Goal: Task Accomplishment & Management: Manage account settings

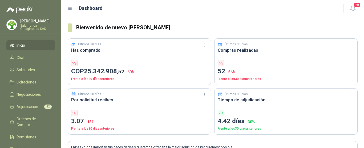
click at [35, 22] on p "[PERSON_NAME]" at bounding box center [37, 21] width 35 height 4
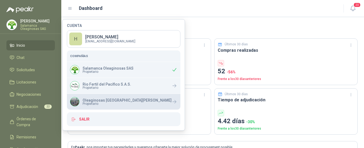
click at [101, 100] on p "Oleaginosas [GEOGRAPHIC_DATA][PERSON_NAME]" at bounding box center [127, 100] width 89 height 4
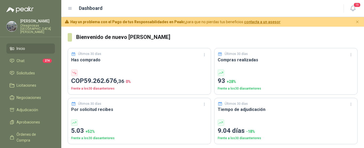
click at [40, 23] on div "[PERSON_NAME] Oleaginosas [GEOGRAPHIC_DATA][PERSON_NAME]" at bounding box center [37, 26] width 35 height 14
click at [190, 38] on h3 "Bienvenido de nuevo [PERSON_NAME]" at bounding box center [217, 37] width 282 height 8
click at [26, 71] on span "Solicitudes" at bounding box center [26, 73] width 18 height 6
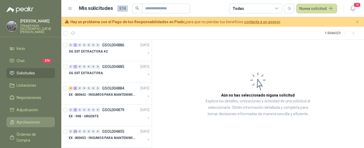
click at [36, 119] on span "Aprobaciones" at bounding box center [28, 122] width 23 height 6
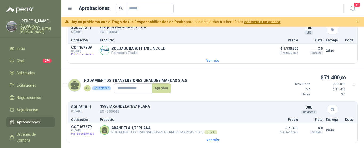
scroll to position [855, 0]
click at [252, 130] on button "Detalles" at bounding box center [256, 129] width 25 height 7
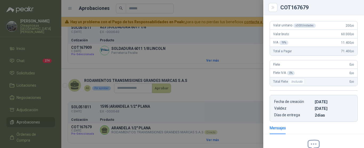
scroll to position [0, 0]
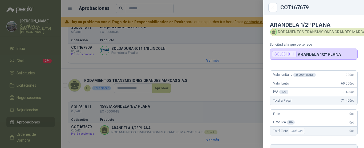
click at [240, 50] on div at bounding box center [182, 74] width 364 height 148
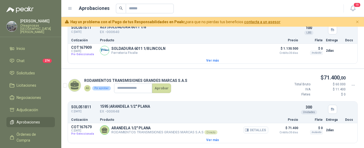
click at [258, 130] on button "Detalles" at bounding box center [256, 129] width 25 height 7
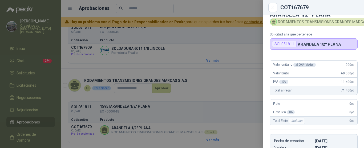
scroll to position [9, 0]
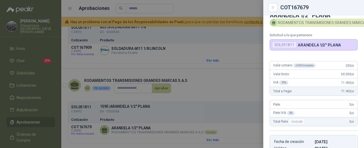
click at [200, 10] on div at bounding box center [182, 74] width 364 height 148
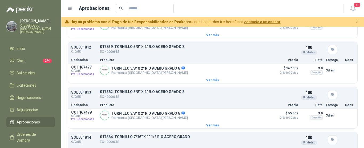
scroll to position [560, 0]
click at [176, 74] on p "Ferretería Industrial del Valle" at bounding box center [150, 72] width 77 height 4
click at [255, 73] on button "Detalles" at bounding box center [256, 69] width 25 height 7
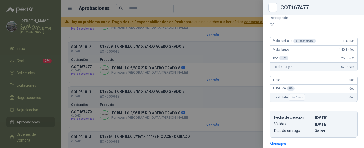
scroll to position [28, 0]
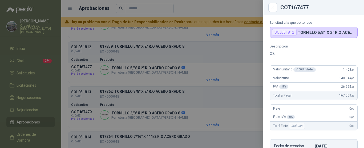
click at [212, 10] on div at bounding box center [182, 74] width 364 height 148
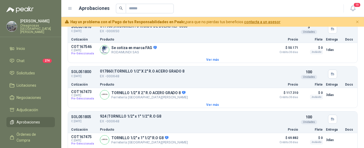
scroll to position [454, 0]
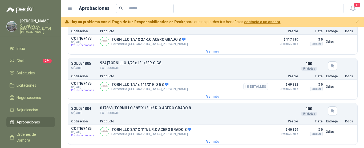
click at [255, 88] on button "Detalles" at bounding box center [256, 86] width 25 height 7
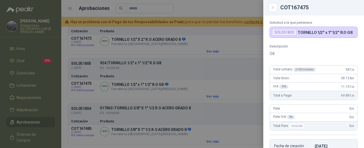
scroll to position [0, 0]
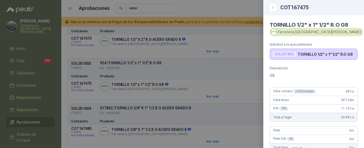
click at [200, 7] on div at bounding box center [182, 74] width 364 height 148
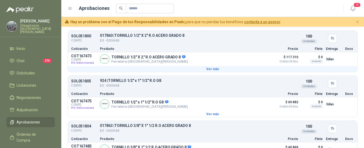
scroll to position [427, 0]
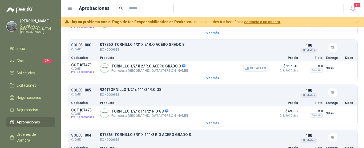
click at [188, 74] on div "TORNILLO 1/2" X 2." R.O ACERO GRADO 8 Ferretería Industrial del Valle Detalles" at bounding box center [184, 68] width 169 height 11
click at [256, 70] on button "Detalles" at bounding box center [256, 68] width 25 height 7
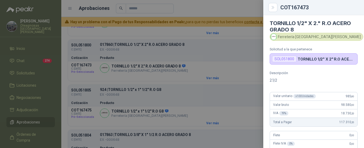
scroll to position [0, 0]
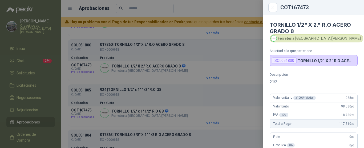
click at [233, 9] on div at bounding box center [182, 74] width 364 height 148
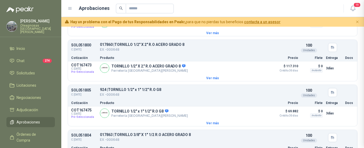
scroll to position [135, 0]
click at [234, 6] on div at bounding box center [227, 9] width 222 height 10
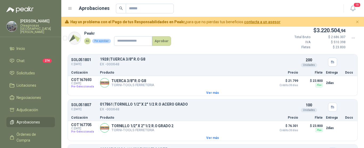
scroll to position [213, 0]
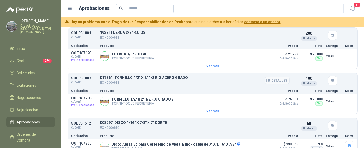
click at [164, 84] on p "EX -000648" at bounding box center [144, 83] width 88 height 6
click at [259, 102] on button "Detalles" at bounding box center [256, 101] width 25 height 7
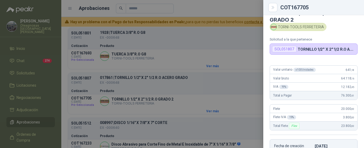
scroll to position [0, 0]
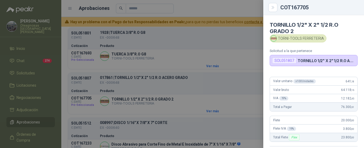
click at [231, 9] on div at bounding box center [182, 74] width 364 height 148
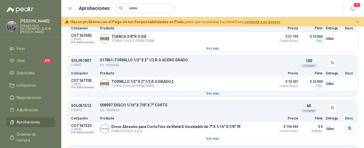
scroll to position [240, 0]
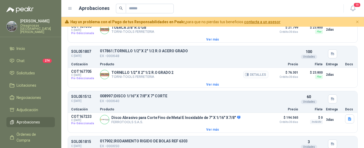
click at [253, 76] on button "Detalles" at bounding box center [256, 74] width 25 height 7
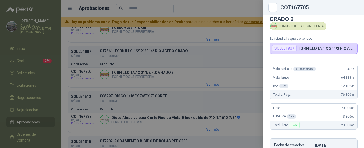
scroll to position [11, 0]
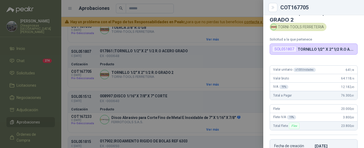
click at [249, 7] on div at bounding box center [182, 74] width 364 height 148
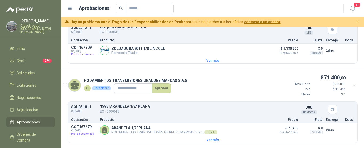
scroll to position [855, 0]
click at [257, 130] on button "Detalles" at bounding box center [256, 129] width 25 height 7
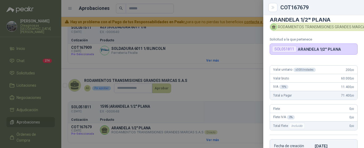
scroll to position [0, 0]
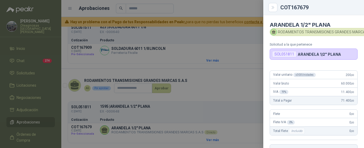
click at [236, 37] on div at bounding box center [182, 74] width 364 height 148
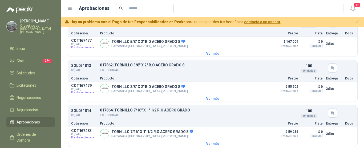
scroll to position [587, 0]
click at [258, 92] on button "Detalles" at bounding box center [256, 88] width 25 height 7
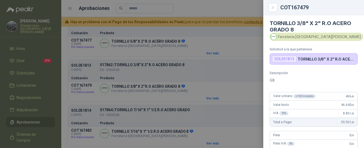
scroll to position [0, 0]
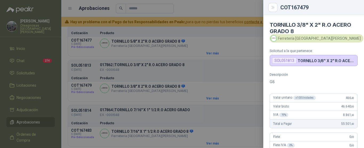
click at [211, 33] on div at bounding box center [182, 74] width 364 height 148
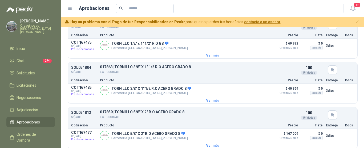
scroll to position [507, 0]
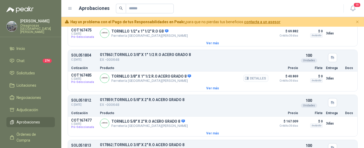
click at [256, 80] on button "Detalles" at bounding box center [256, 78] width 25 height 7
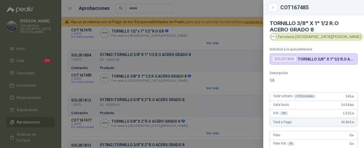
scroll to position [0, 0]
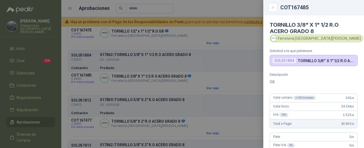
click at [212, 10] on div at bounding box center [182, 74] width 364 height 148
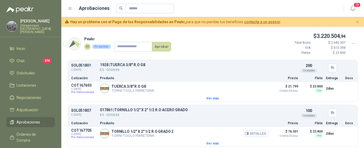
scroll to position [187, 0]
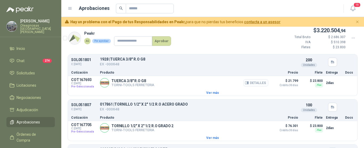
click at [257, 84] on button "Detalles" at bounding box center [256, 82] width 25 height 7
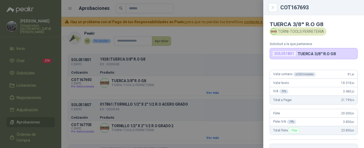
scroll to position [0, 0]
click at [204, 4] on div at bounding box center [182, 74] width 364 height 148
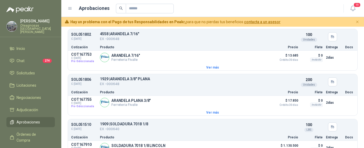
scroll to position [720, 0]
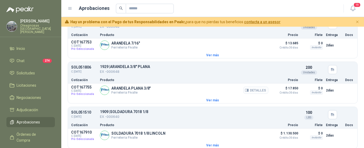
click at [259, 94] on button "Detalles" at bounding box center [256, 90] width 25 height 7
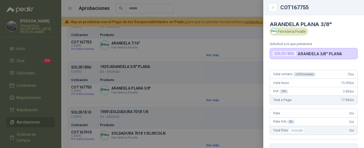
scroll to position [0, 0]
click at [203, 10] on div at bounding box center [182, 74] width 364 height 148
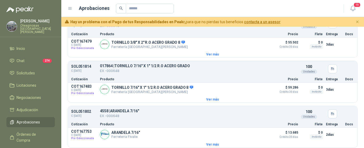
scroll to position [640, 0]
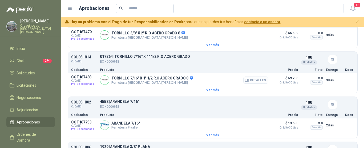
click at [258, 84] on button "Detalles" at bounding box center [256, 80] width 25 height 7
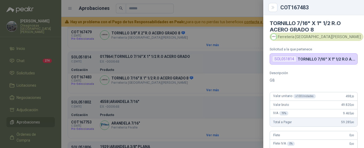
scroll to position [0, 0]
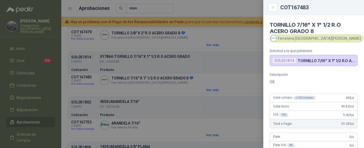
click at [221, 11] on div at bounding box center [182, 74] width 364 height 148
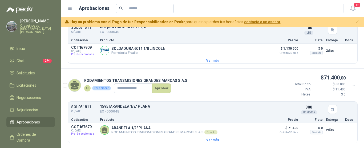
scroll to position [855, 0]
click at [235, 31] on div "823 | SOLDADURA 6011 1/8 EX -000640" at bounding box center [195, 30] width 190 height 10
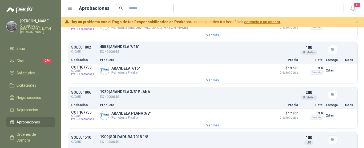
scroll to position [669, 0]
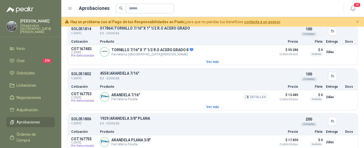
click at [256, 100] on button "Detalles" at bounding box center [256, 96] width 25 height 7
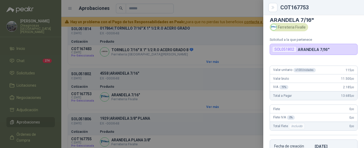
scroll to position [0, 0]
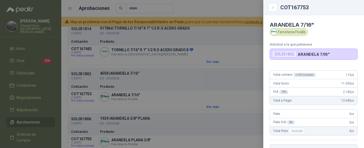
click at [218, 9] on div at bounding box center [182, 74] width 364 height 148
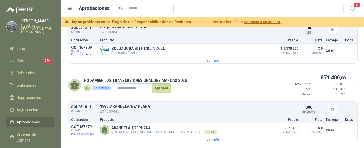
scroll to position [855, 0]
click at [259, 129] on button "Detalles" at bounding box center [256, 129] width 25 height 7
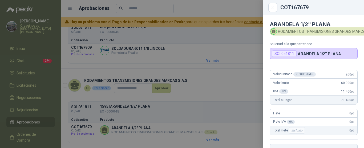
scroll to position [0, 0]
click at [204, 10] on div at bounding box center [182, 74] width 364 height 148
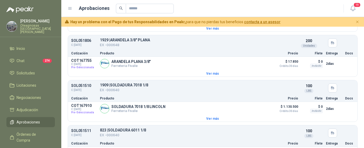
scroll to position [774, 0]
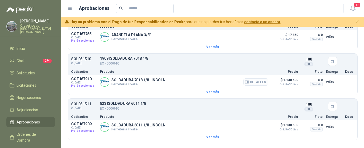
click at [256, 86] on button "Detalles" at bounding box center [256, 81] width 25 height 7
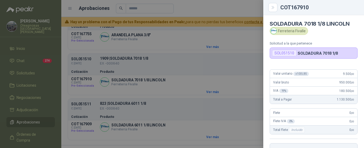
scroll to position [0, 0]
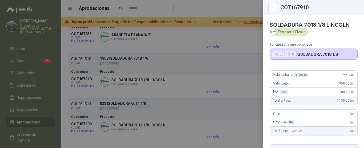
click at [236, 6] on div at bounding box center [182, 74] width 364 height 148
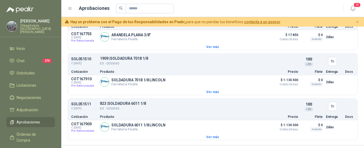
click at [217, 7] on div at bounding box center [227, 9] width 222 height 10
click at [255, 131] on button "Detalles" at bounding box center [256, 127] width 25 height 7
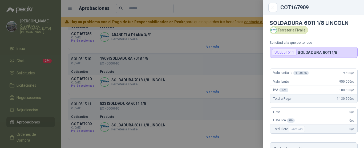
scroll to position [0, 0]
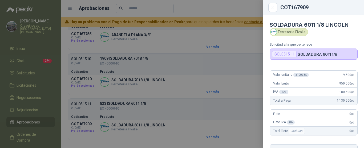
click at [231, 6] on div at bounding box center [182, 74] width 364 height 148
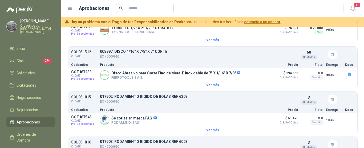
scroll to position [294, 0]
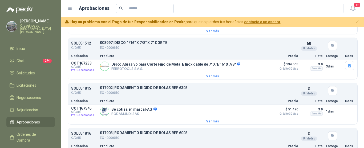
click at [228, 8] on div at bounding box center [227, 9] width 222 height 10
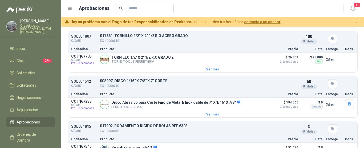
scroll to position [267, 0]
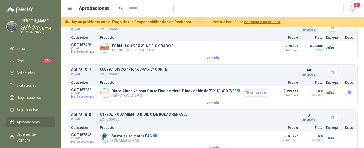
click at [258, 94] on button "Detalles" at bounding box center [256, 92] width 25 height 7
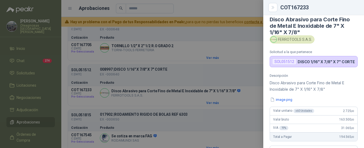
scroll to position [0, 0]
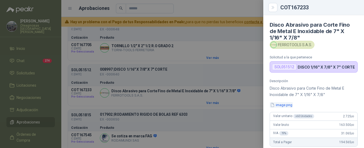
click at [287, 106] on button "image.png" at bounding box center [281, 105] width 23 height 6
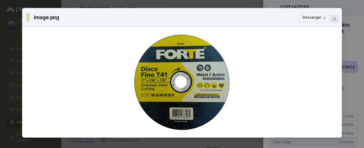
click at [334, 19] on icon "close" at bounding box center [335, 19] width 4 height 4
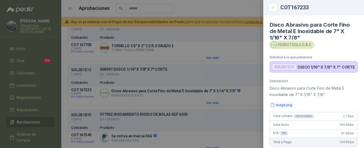
click at [288, 106] on button "image.png" at bounding box center [281, 105] width 23 height 6
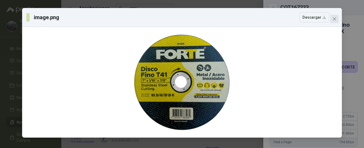
click at [333, 20] on icon "close" at bounding box center [335, 19] width 4 height 4
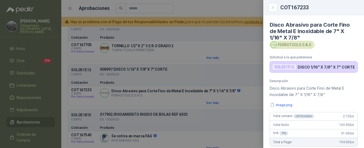
click at [217, 32] on div at bounding box center [182, 74] width 364 height 148
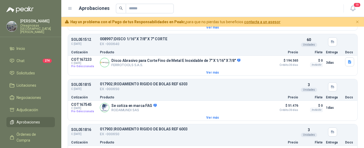
scroll to position [320, 0]
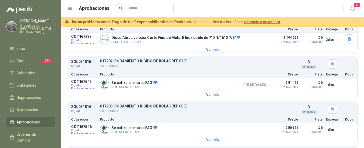
click at [253, 87] on button "Detalles" at bounding box center [256, 84] width 25 height 7
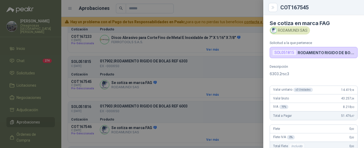
scroll to position [0, 0]
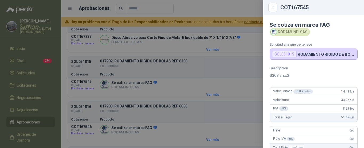
click at [239, 10] on div at bounding box center [182, 74] width 364 height 148
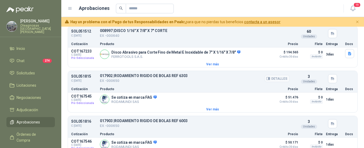
scroll to position [294, 0]
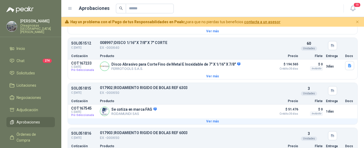
click at [212, 124] on button "Ver más" at bounding box center [213, 121] width 290 height 6
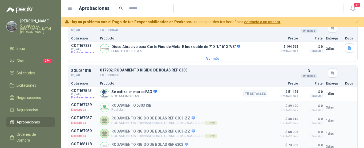
scroll to position [320, 0]
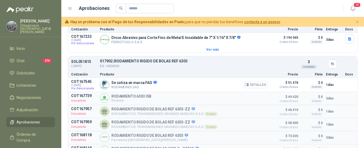
click at [259, 85] on button "Detalles" at bounding box center [256, 84] width 25 height 7
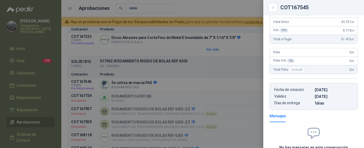
scroll to position [0, 0]
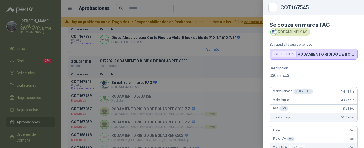
click at [200, 72] on div at bounding box center [182, 74] width 364 height 148
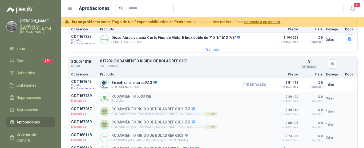
click at [255, 87] on button "Detalles" at bounding box center [256, 84] width 25 height 7
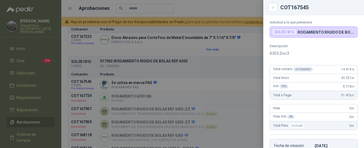
scroll to position [22, 0]
click at [247, 11] on div at bounding box center [182, 74] width 364 height 148
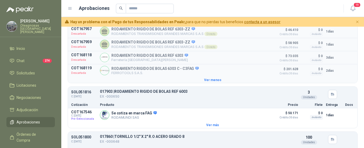
scroll to position [427, 0]
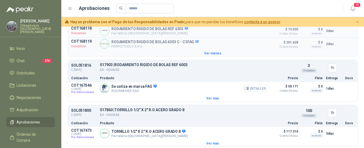
click at [256, 90] on button "Detalles" at bounding box center [256, 88] width 25 height 7
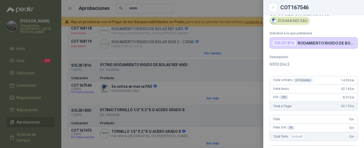
scroll to position [0, 0]
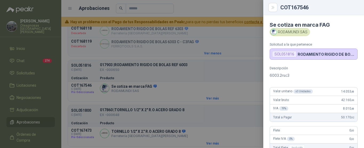
click at [217, 29] on div at bounding box center [182, 74] width 364 height 148
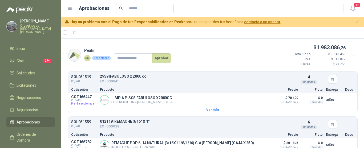
click at [38, 23] on p "[PERSON_NAME]" at bounding box center [37, 21] width 35 height 4
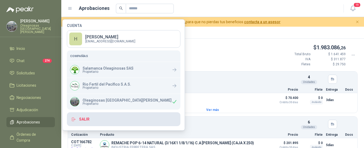
click at [85, 119] on button "Salir" at bounding box center [124, 119] width 114 height 14
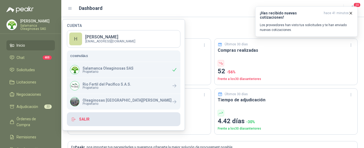
click at [88, 119] on button "Salir" at bounding box center [124, 119] width 114 height 14
